Goal: Task Accomplishment & Management: Manage account settings

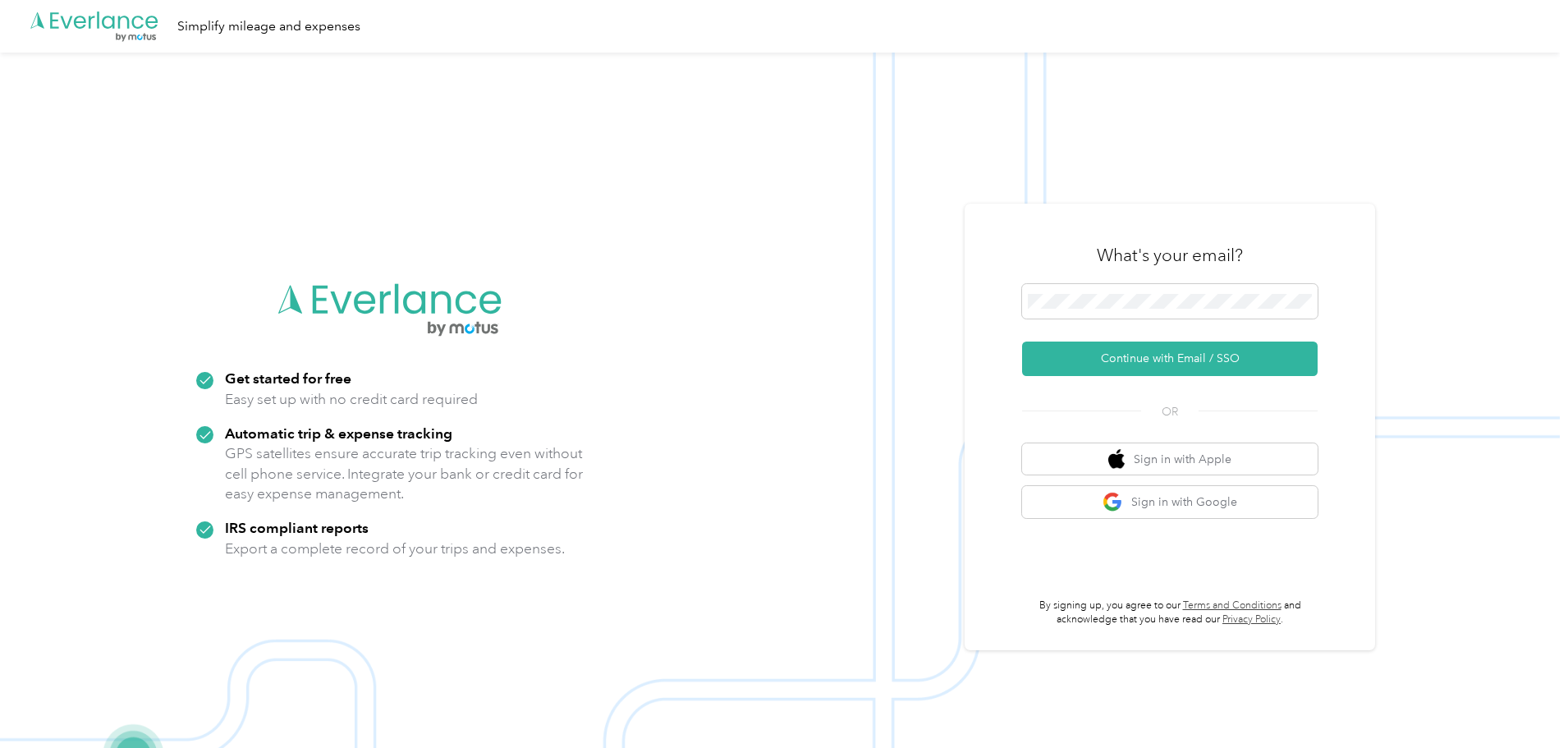
click at [0, 26] on div ".cls-1 { fill: #00adee; } .cls-2 { fill: #fff; } .cls-3 { fill: #707372; } .cls…" at bounding box center [780, 26] width 1560 height 53
click at [1078, 288] on span at bounding box center [1170, 301] width 296 height 34
click at [1145, 366] on button "Continue with Email / SSO" at bounding box center [1170, 358] width 296 height 34
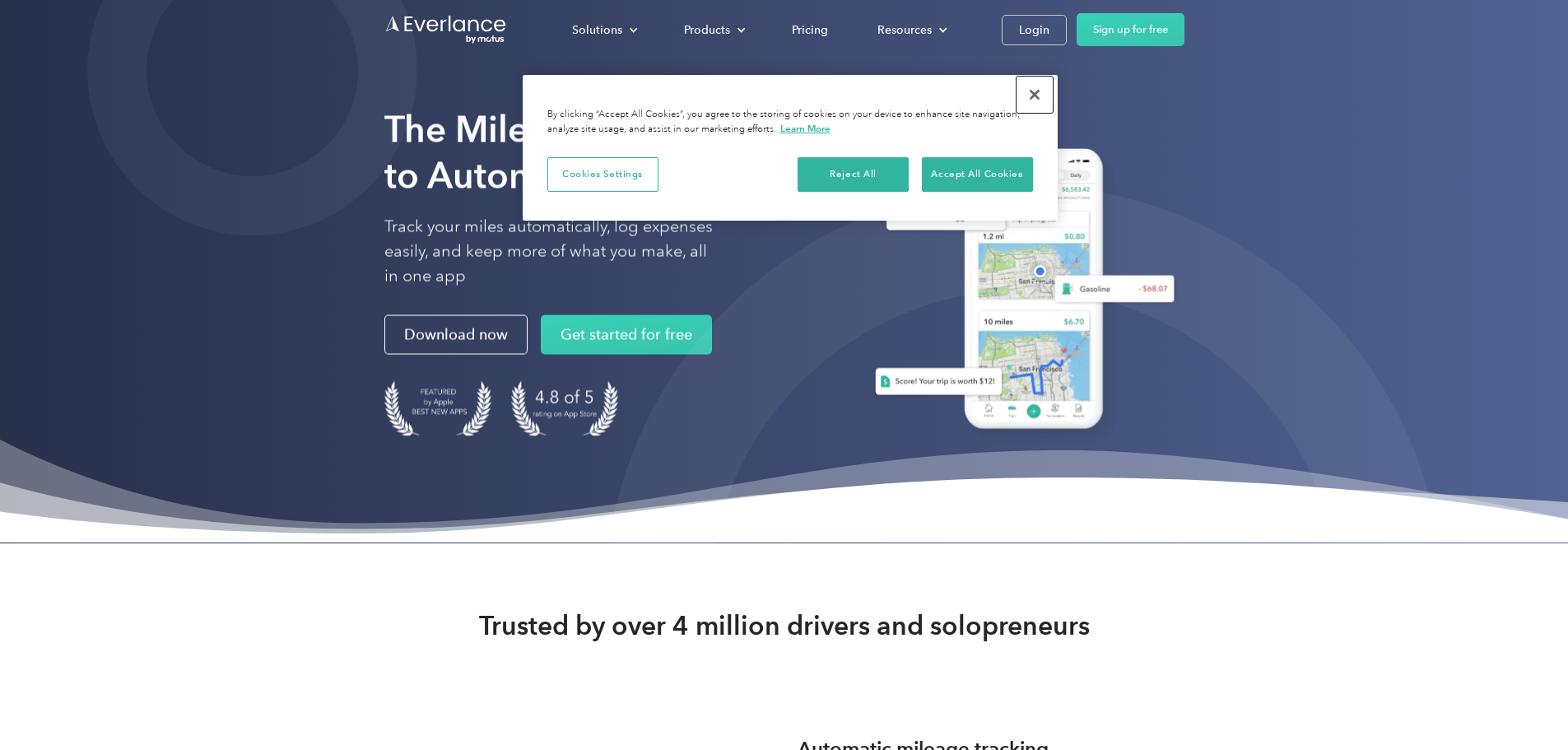
click at [1039, 101] on button "Close" at bounding box center [1034, 94] width 36 height 36
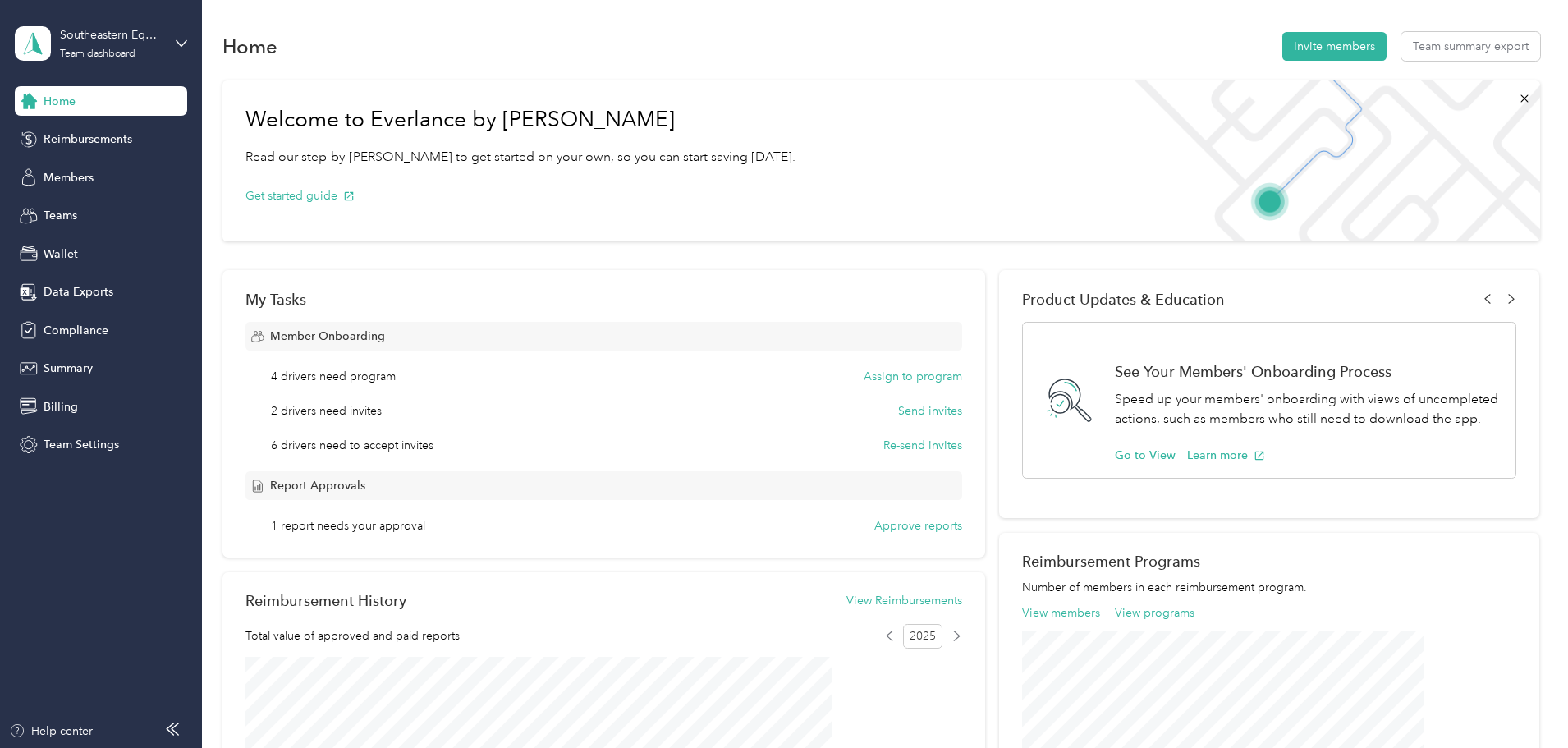
click at [884, 538] on div "My Tasks Member Onboarding 4 drivers need program Assign to program 2 drivers n…" at bounding box center [603, 414] width 762 height 288
click at [889, 522] on button "Approve reports" at bounding box center [918, 526] width 88 height 18
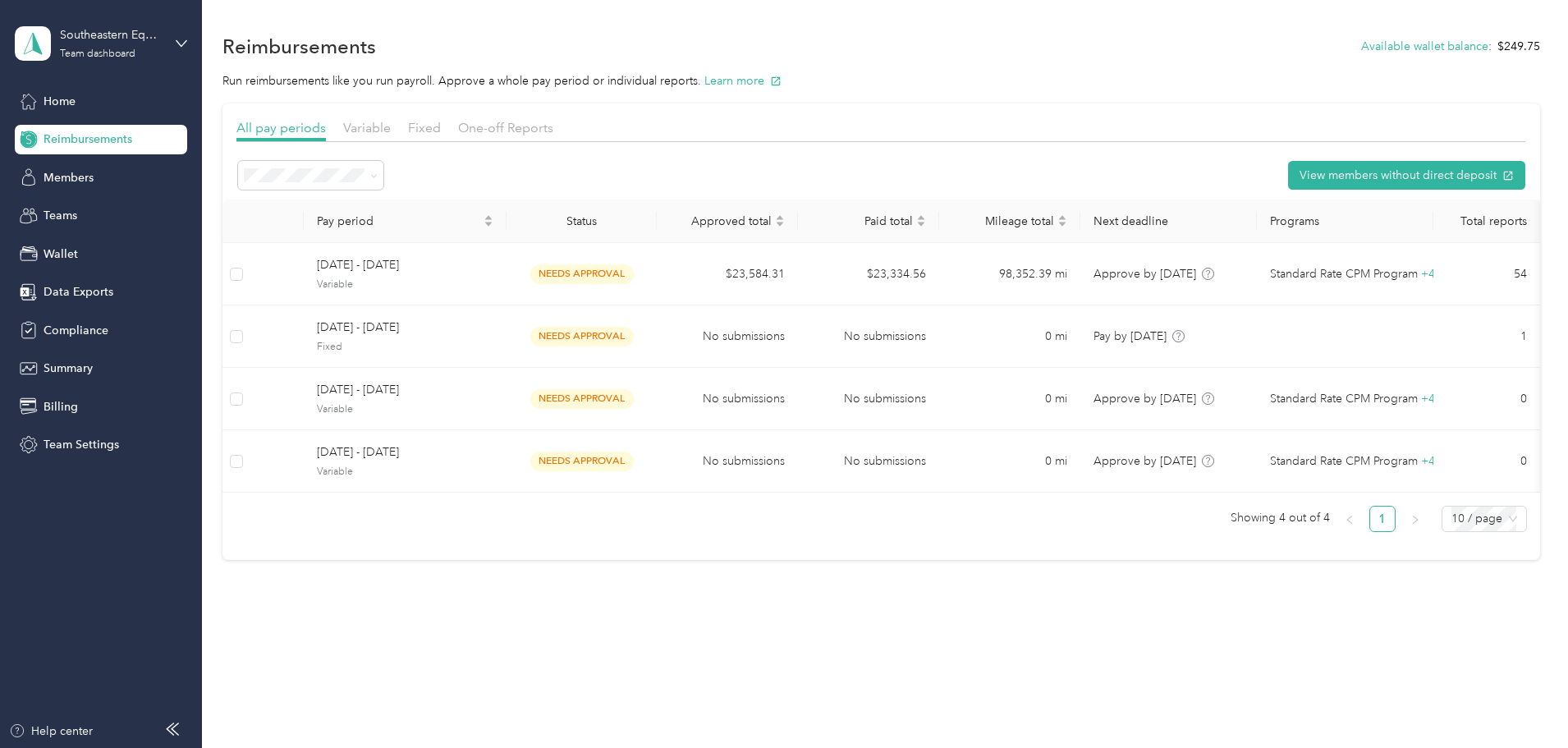
click at [391, 119] on div "Variable" at bounding box center [367, 128] width 48 height 21
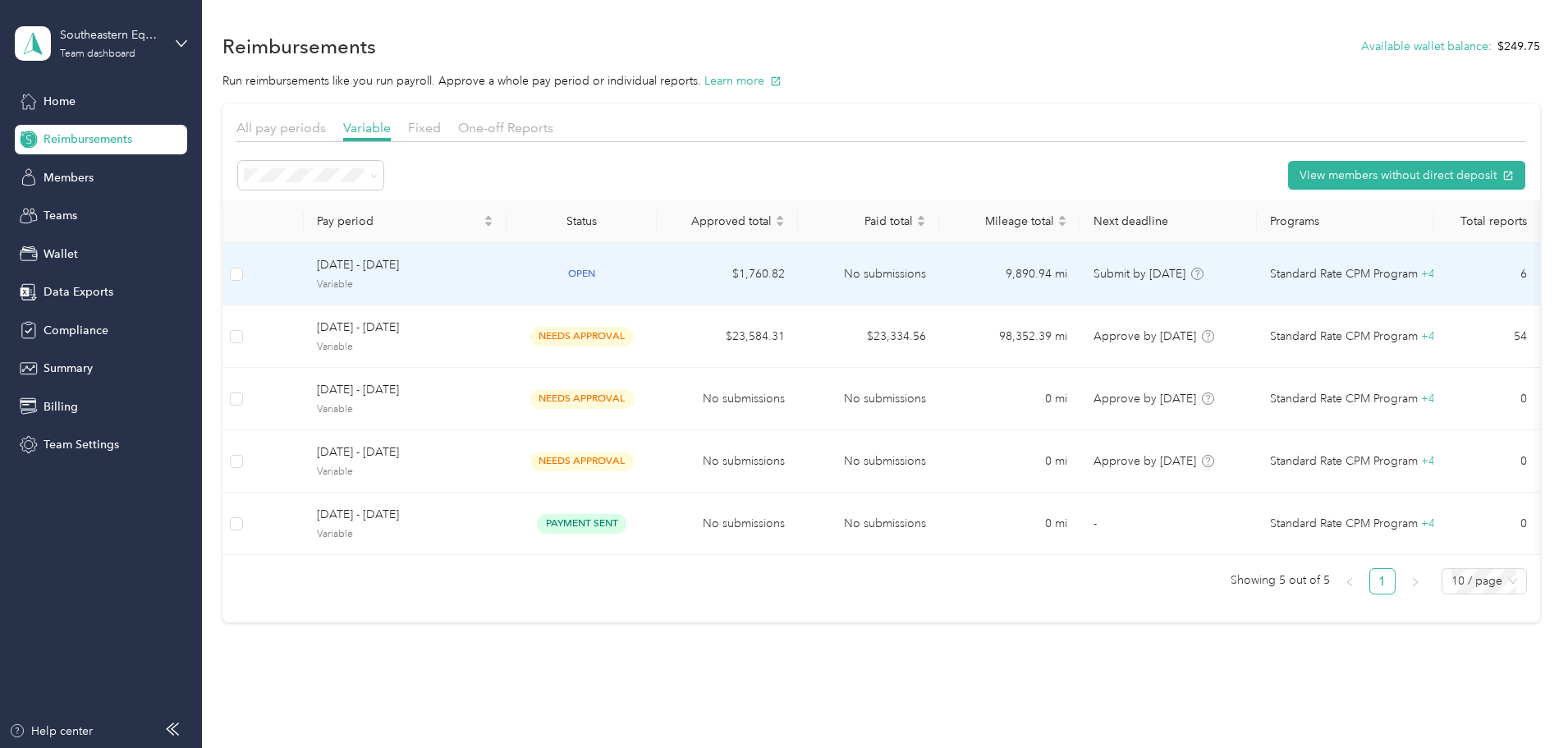
click at [657, 272] on td "open" at bounding box center [582, 274] width 151 height 63
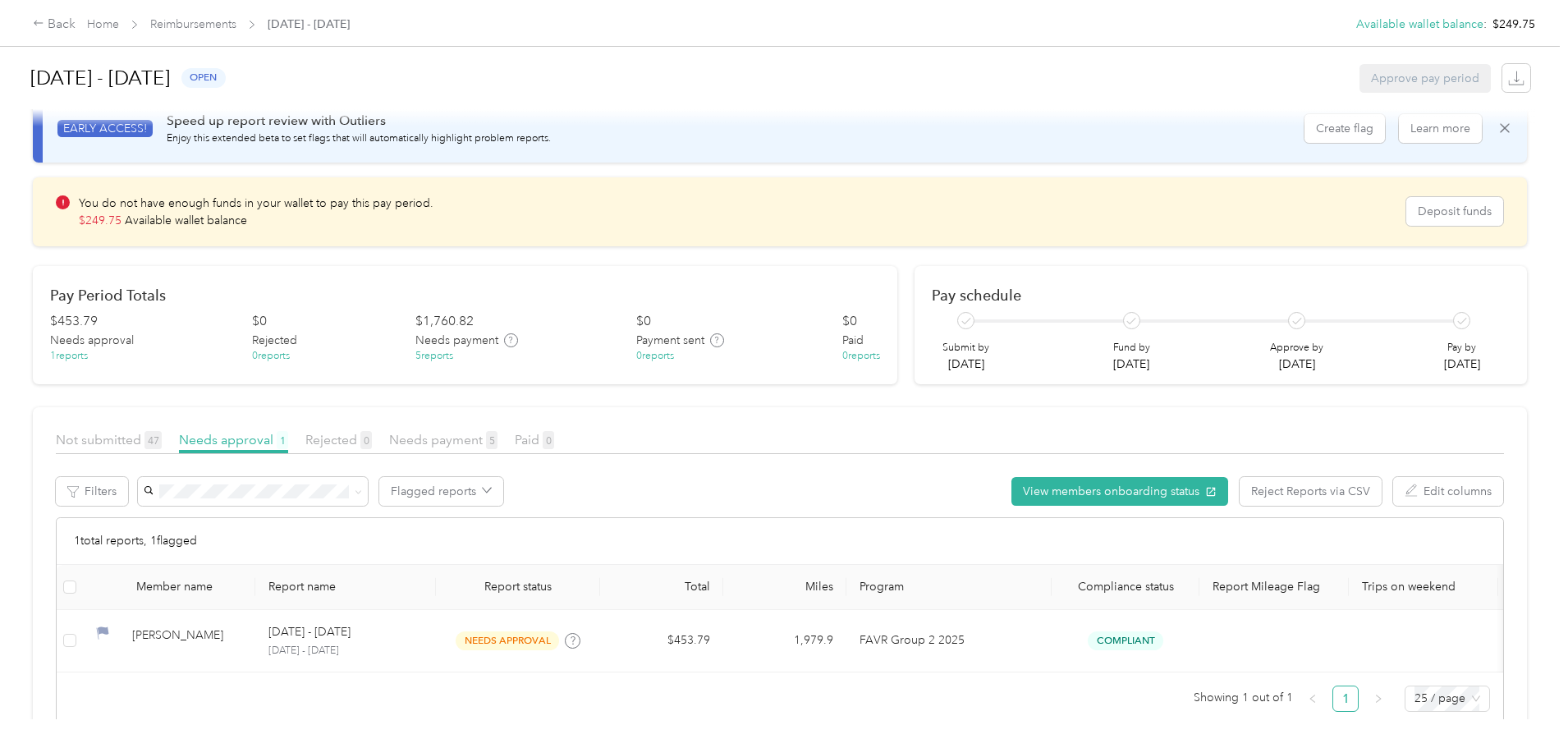
scroll to position [92, 0]
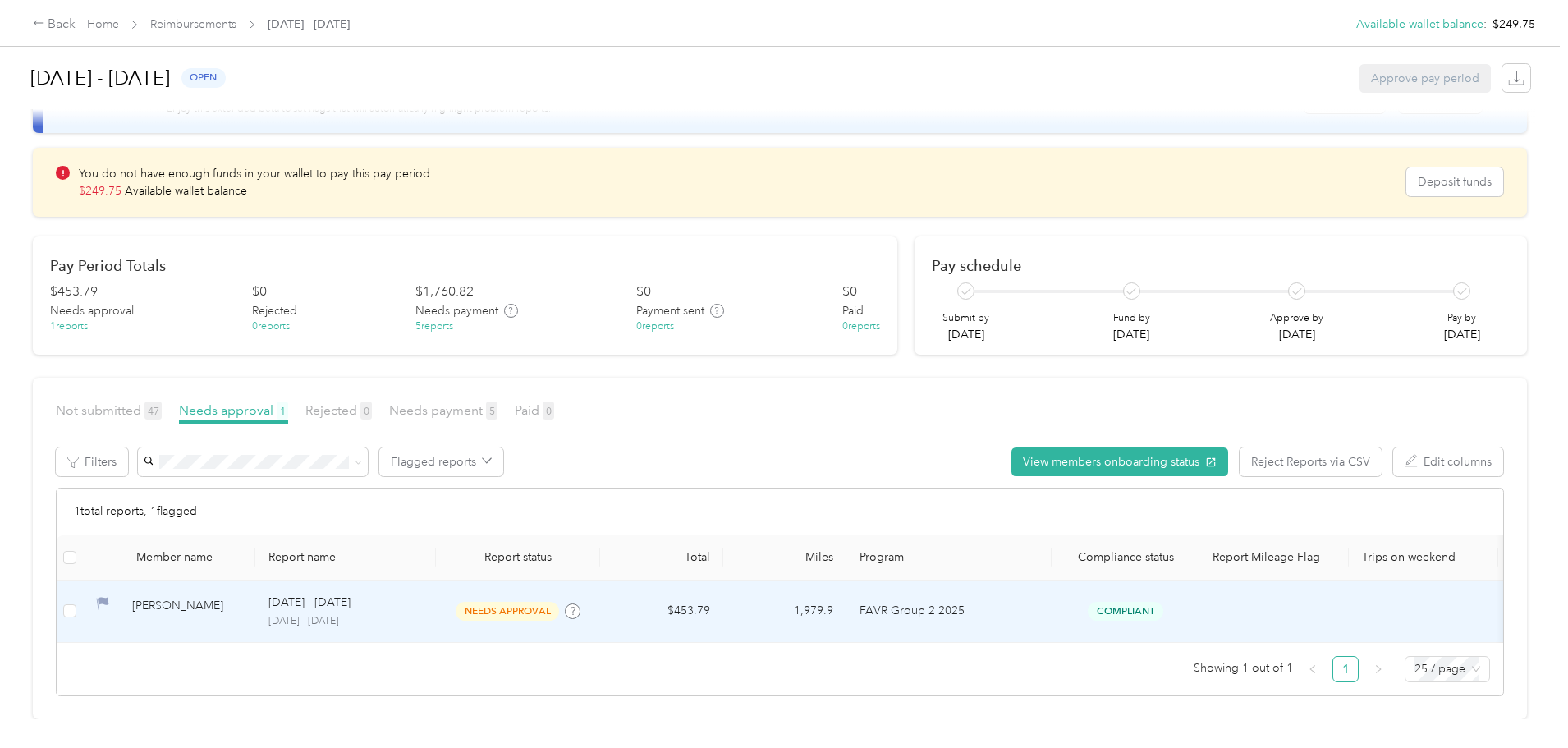
click at [242, 597] on div "[PERSON_NAME]" at bounding box center [187, 611] width 110 height 28
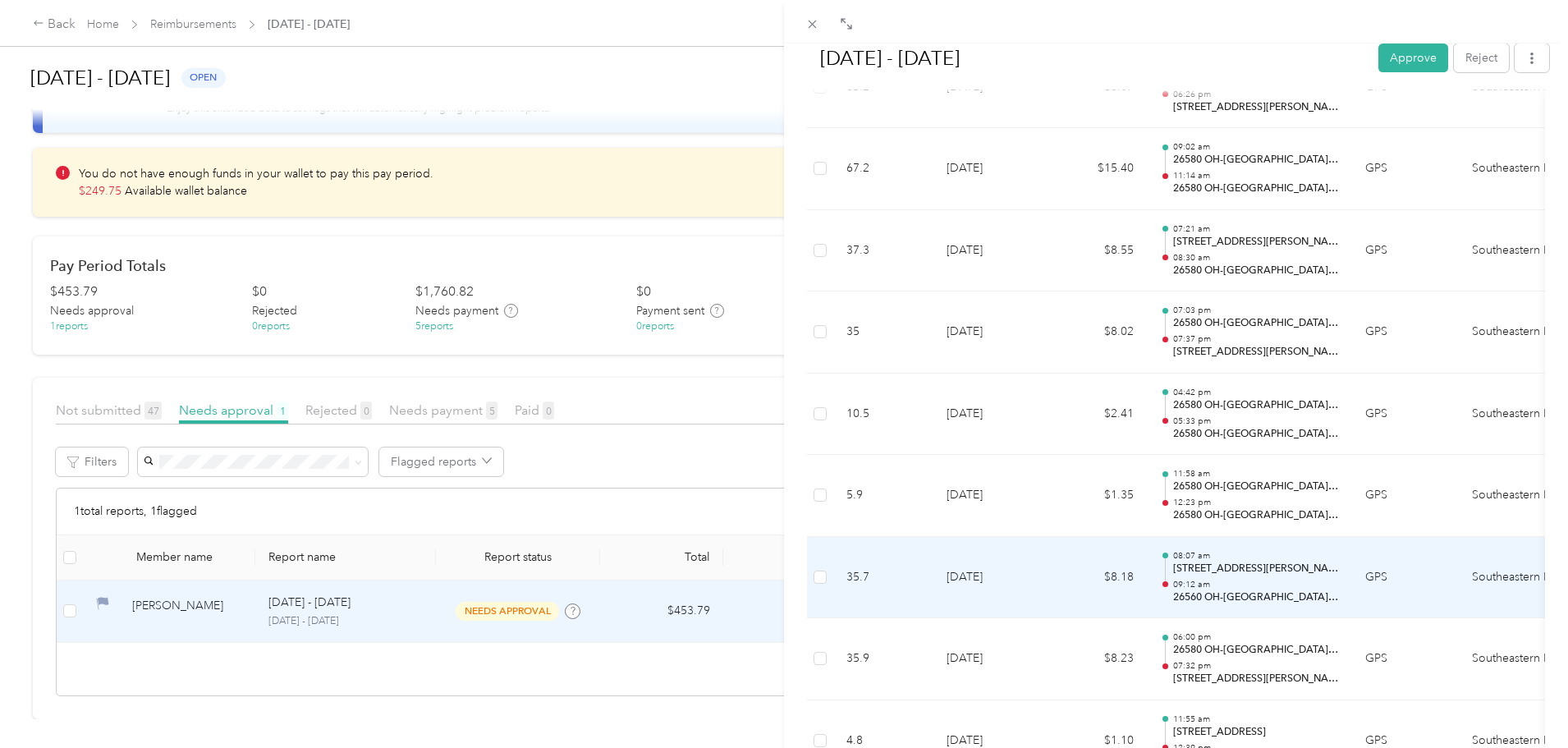
scroll to position [5012, 0]
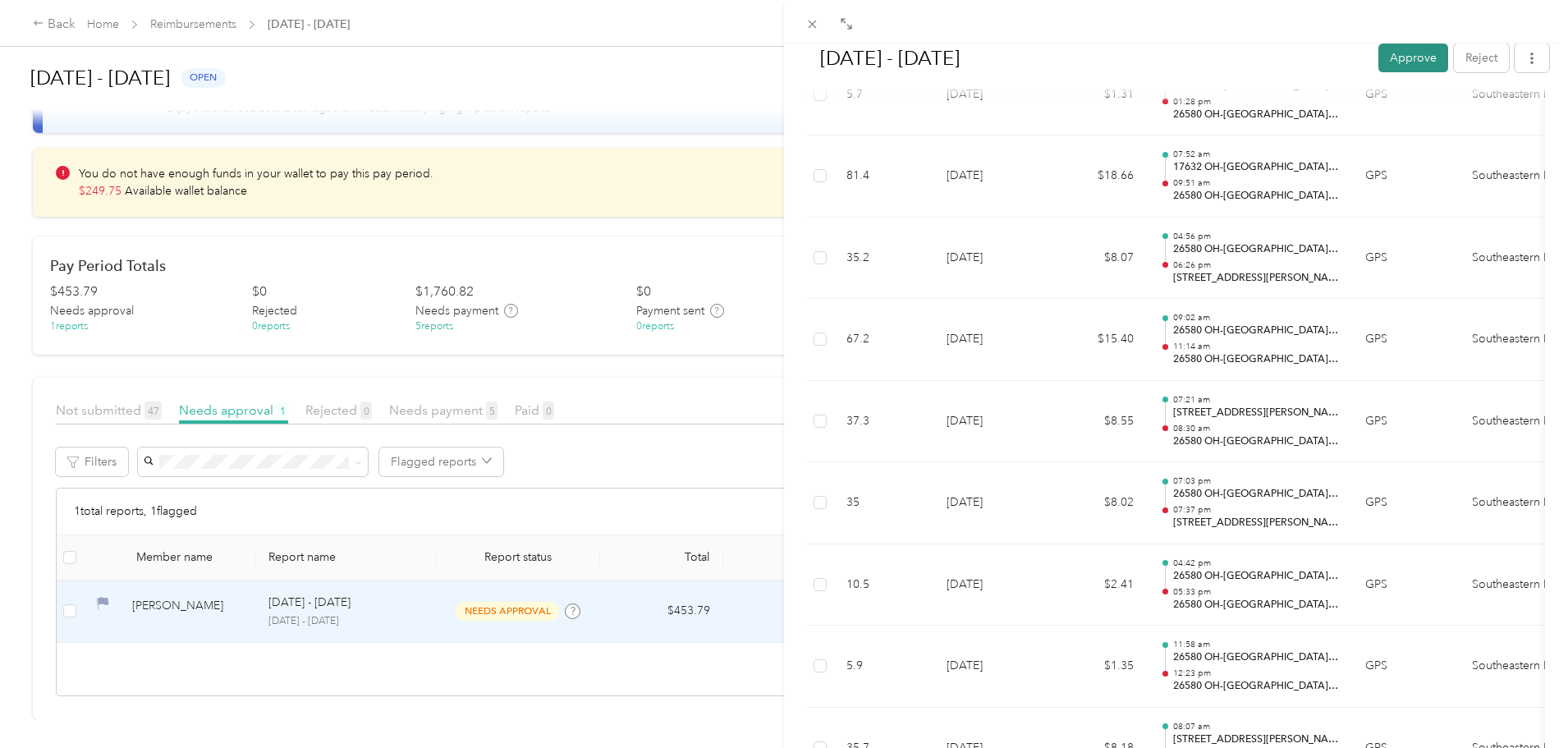
click at [1378, 55] on button "Approve" at bounding box center [1412, 57] width 69 height 28
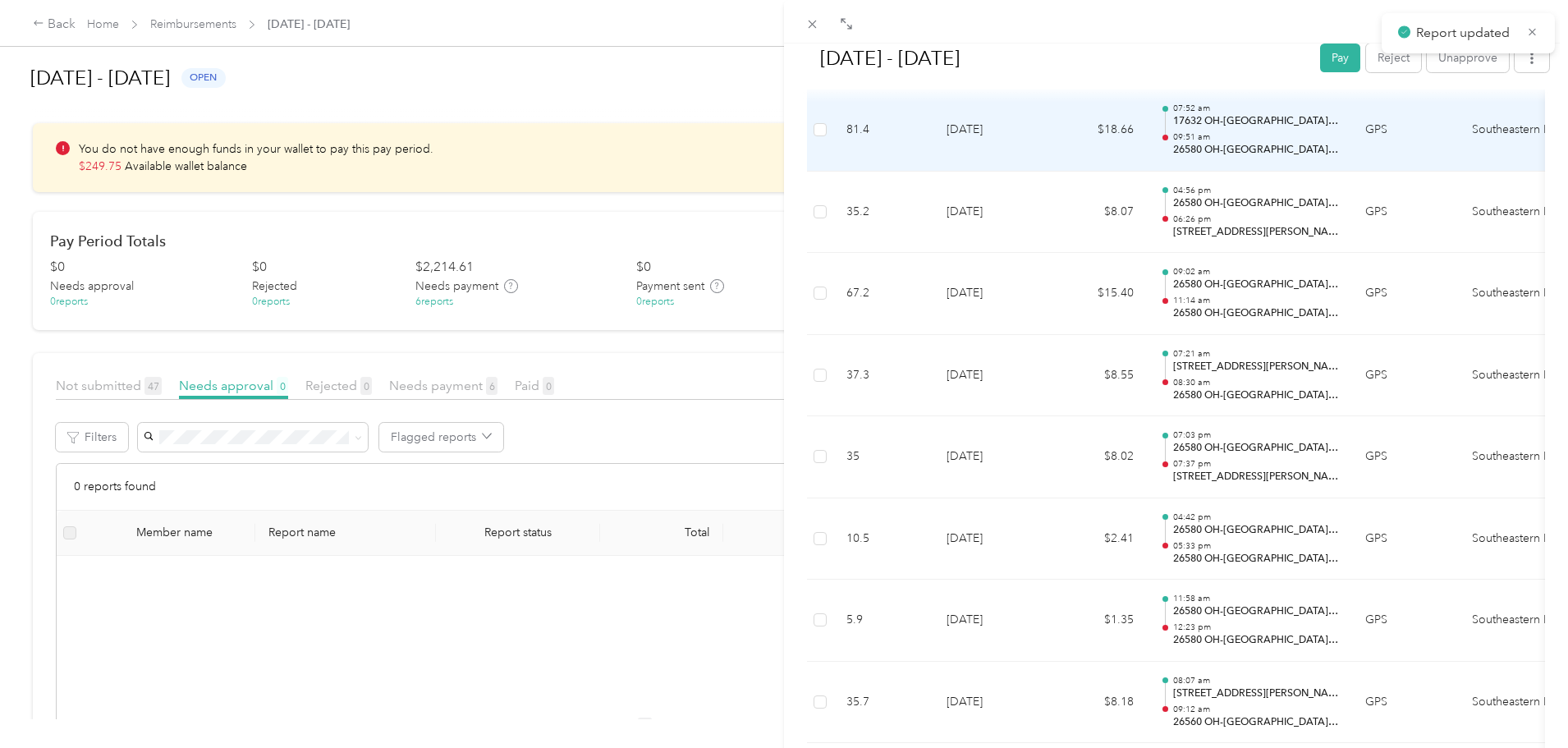
scroll to position [4966, 0]
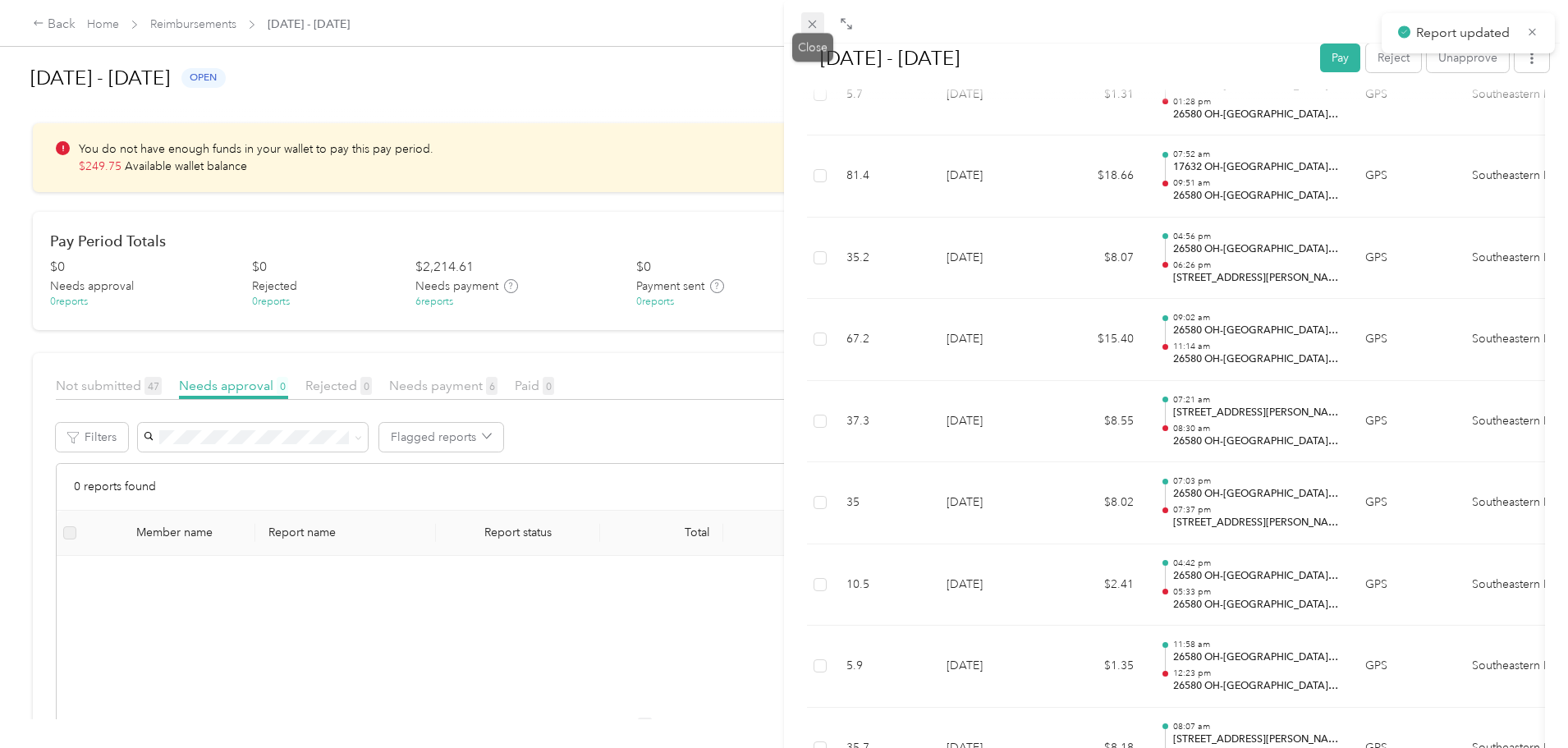
click at [813, 21] on icon at bounding box center [812, 24] width 14 height 14
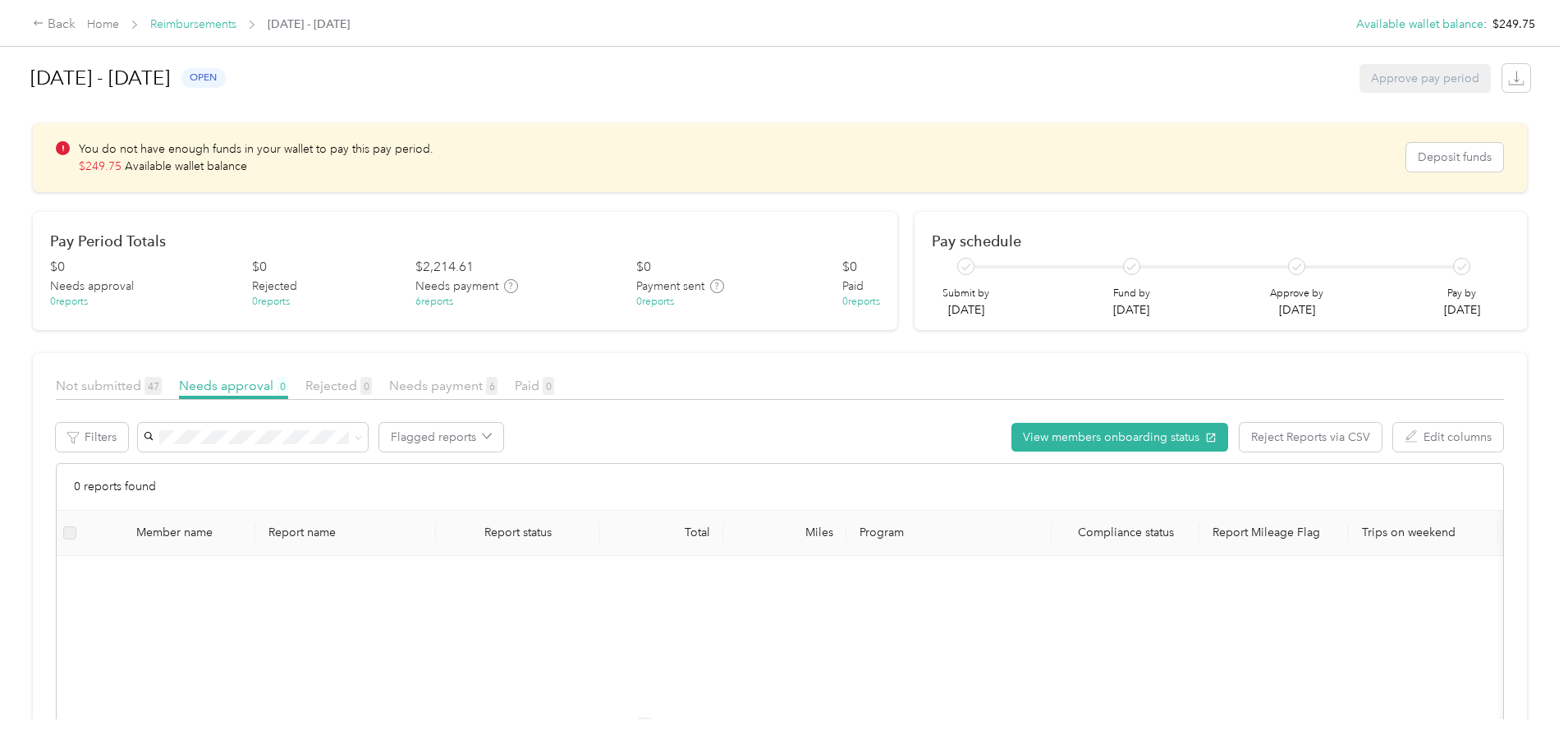
click at [237, 23] on link "Reimbursements" at bounding box center [194, 24] width 86 height 14
